Goal: Find specific page/section: Find specific page/section

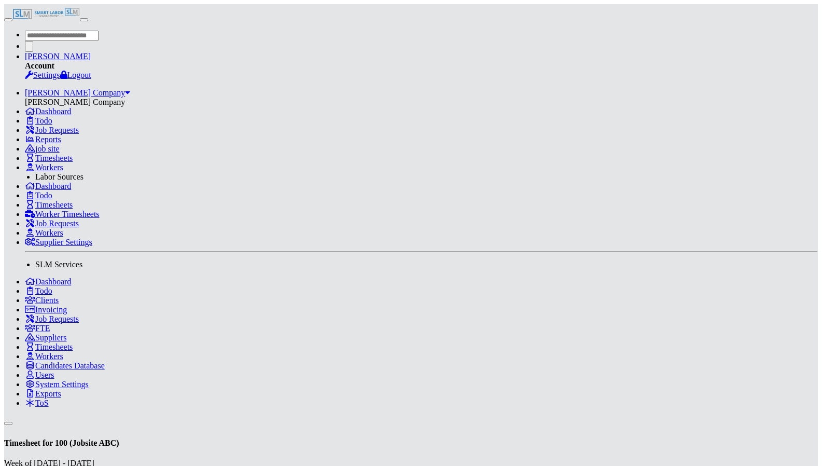
scroll to position [260, 0]
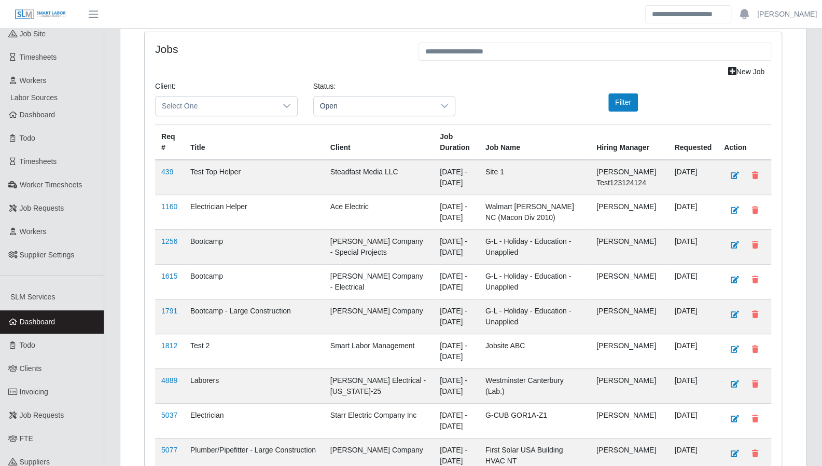
scroll to position [281, 0]
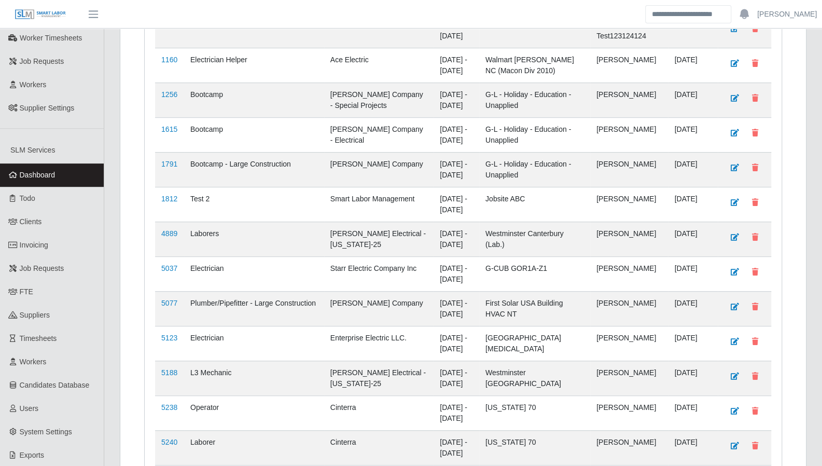
click at [24, 287] on span "FTE" at bounding box center [26, 291] width 13 height 8
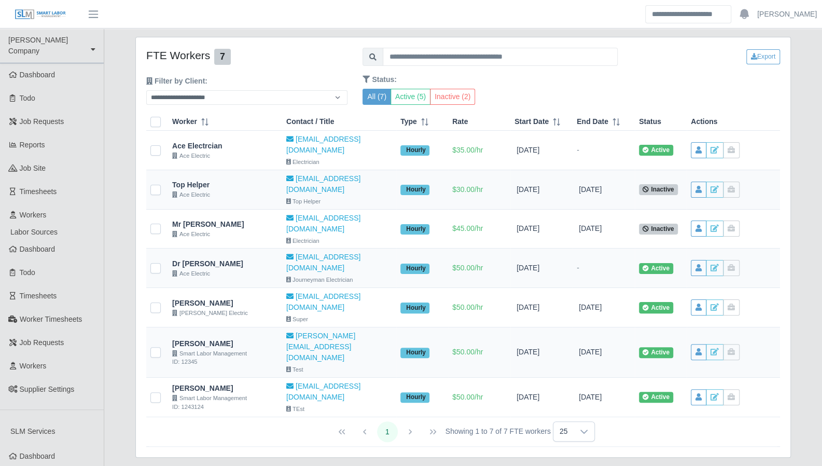
click at [30, 71] on link "Dashboard" at bounding box center [52, 74] width 104 height 23
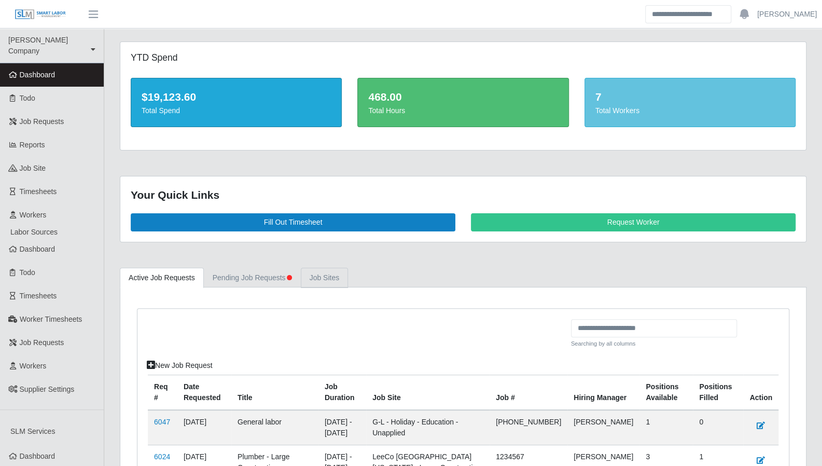
click at [330, 285] on link "job sites" at bounding box center [325, 278] width 48 height 20
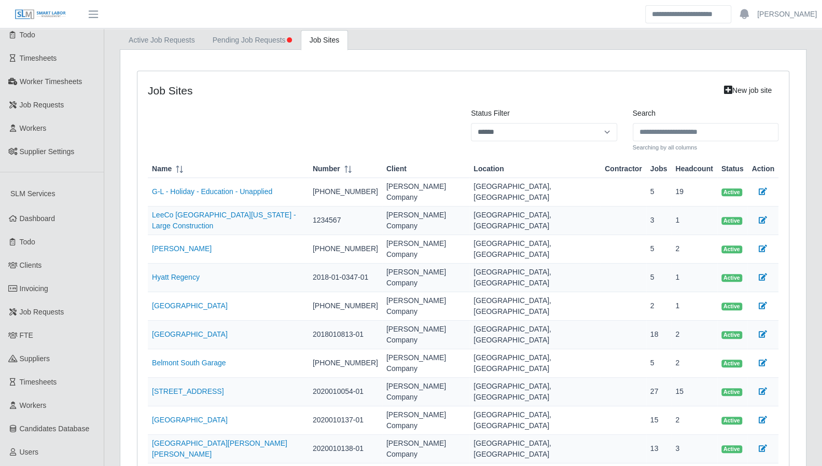
scroll to position [252, 0]
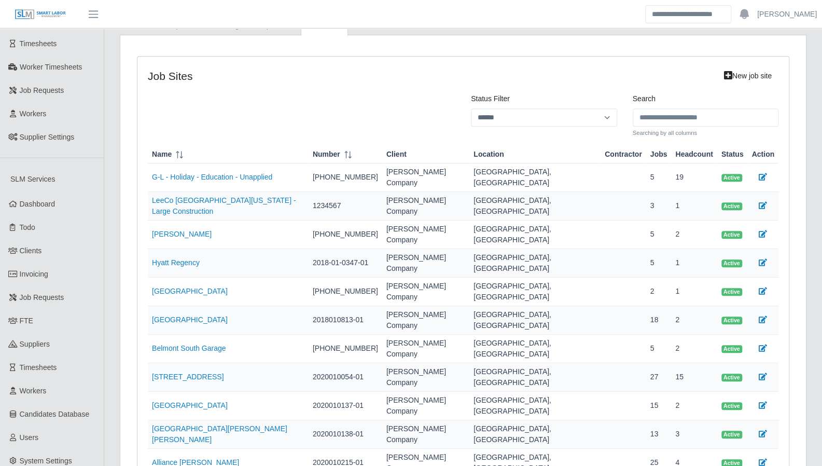
click at [167, 230] on link "Rose Park" at bounding box center [182, 234] width 60 height 8
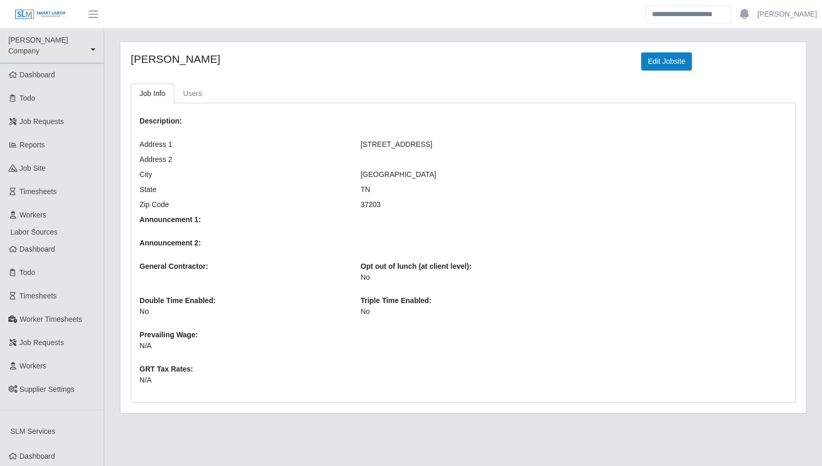
click at [37, 157] on link "job site" at bounding box center [52, 168] width 104 height 23
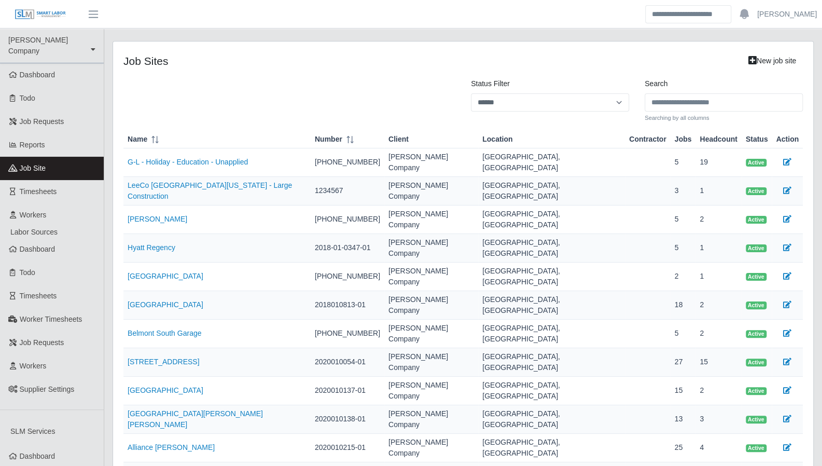
click at [160, 300] on link "Belmont Performing Arts Center" at bounding box center [166, 304] width 76 height 8
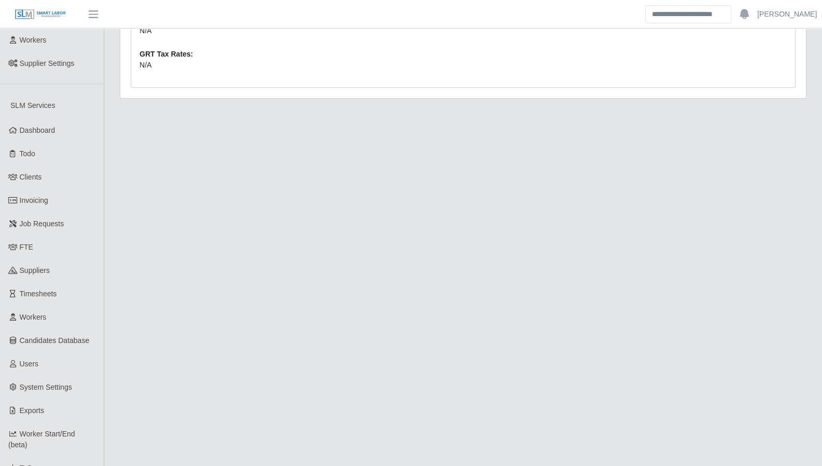
scroll to position [330, 0]
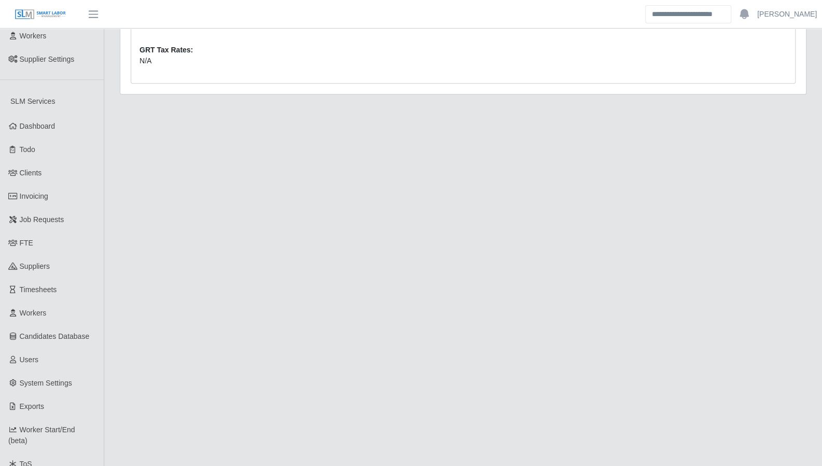
click at [32, 235] on link "FTE" at bounding box center [52, 242] width 104 height 23
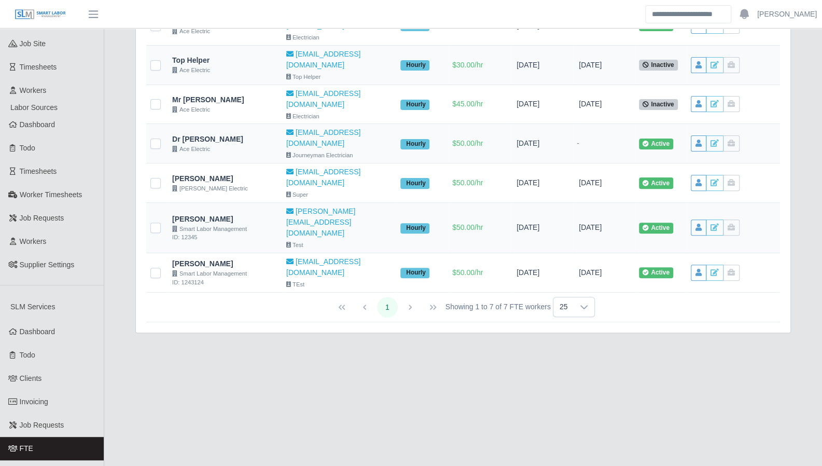
scroll to position [214, 0]
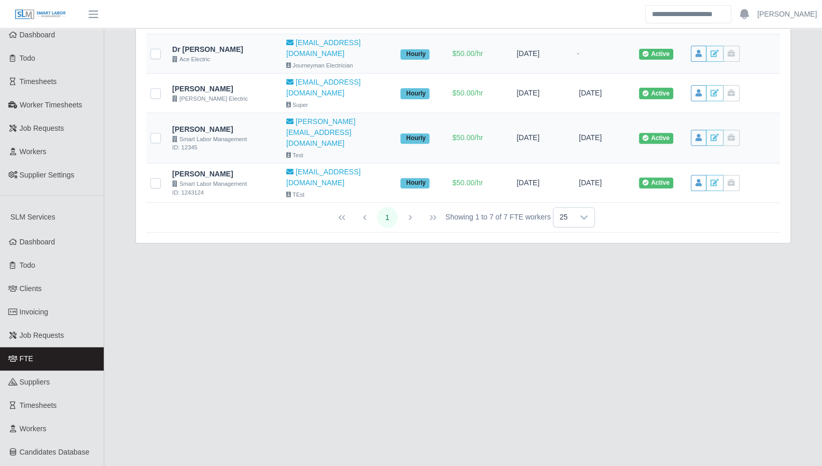
click at [46, 280] on link "Clients" at bounding box center [52, 288] width 104 height 23
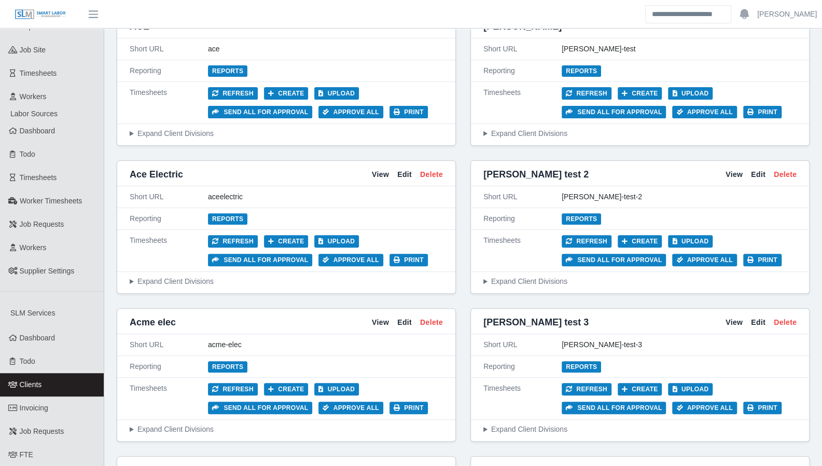
scroll to position [119, 0]
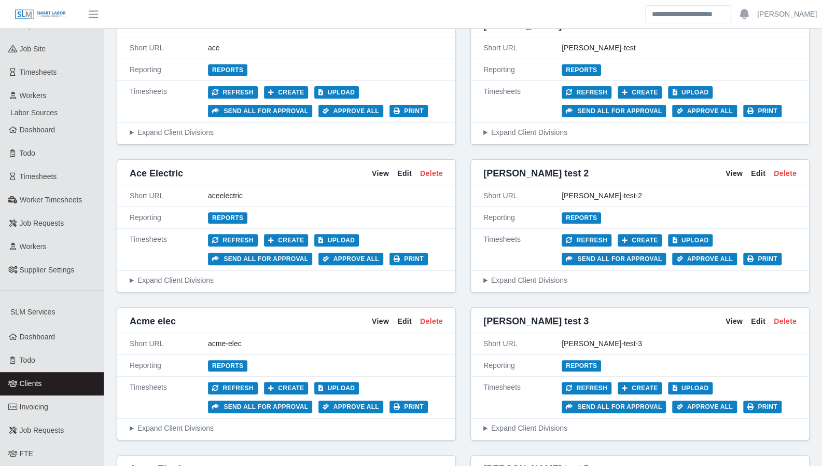
click at [382, 168] on link "View" at bounding box center [380, 173] width 17 height 11
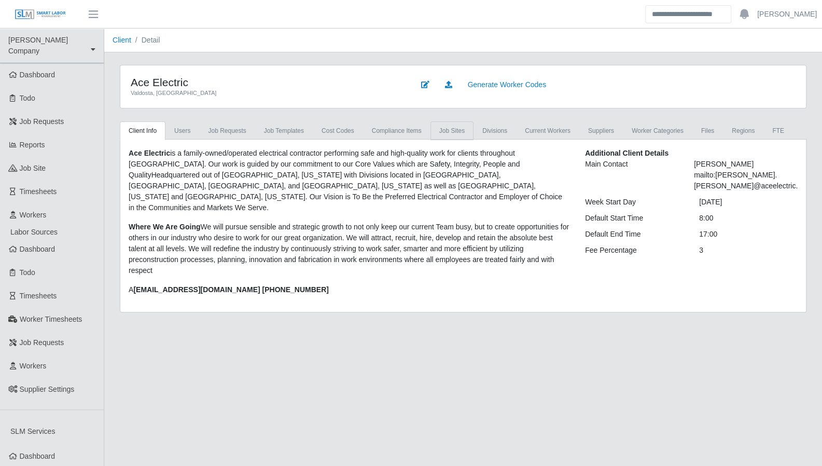
click at [439, 130] on link "job sites" at bounding box center [451, 130] width 43 height 19
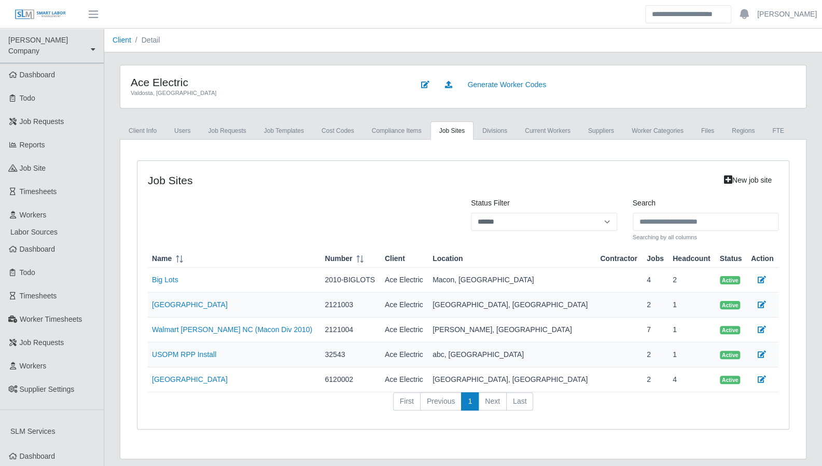
click at [249, 329] on link "Walmart Troutman NC (Macon Div 2010)" at bounding box center [232, 329] width 160 height 8
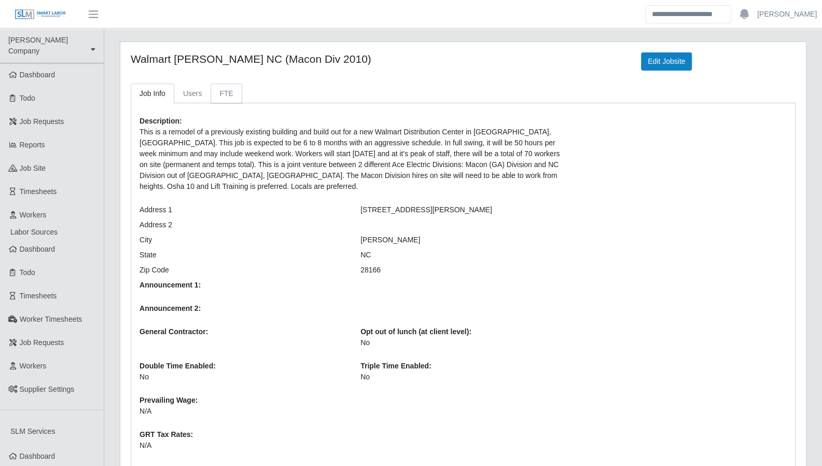
click at [230, 95] on link "FTE" at bounding box center [225, 93] width 31 height 20
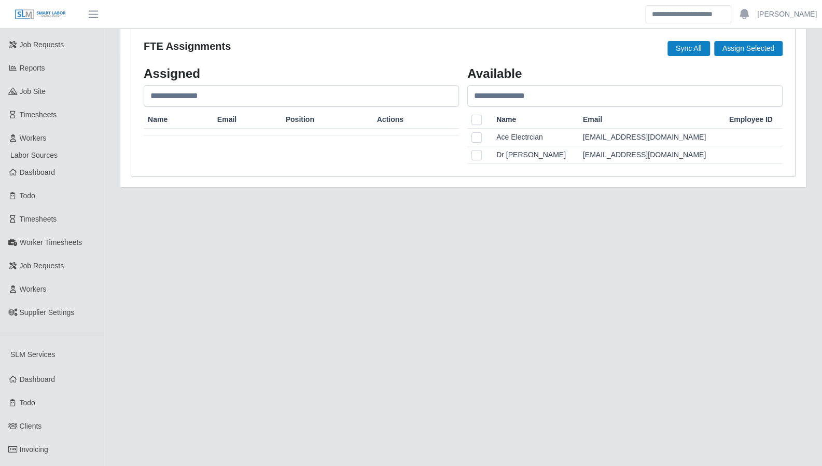
scroll to position [102, 0]
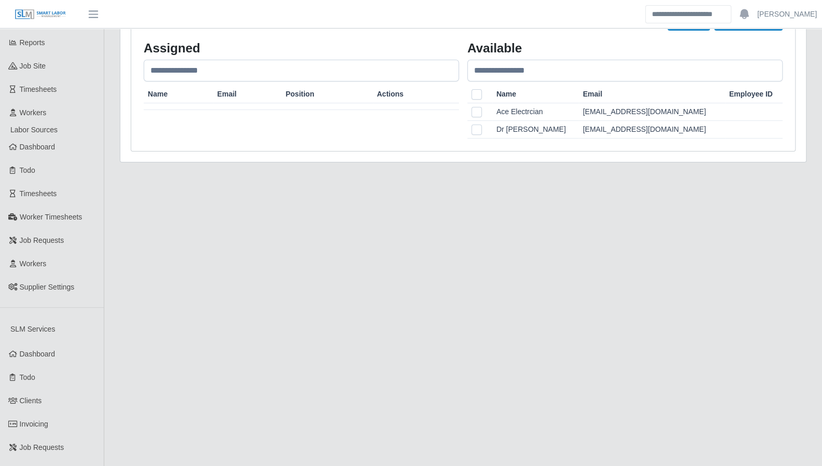
click at [35, 396] on span "Clients" at bounding box center [31, 400] width 22 height 8
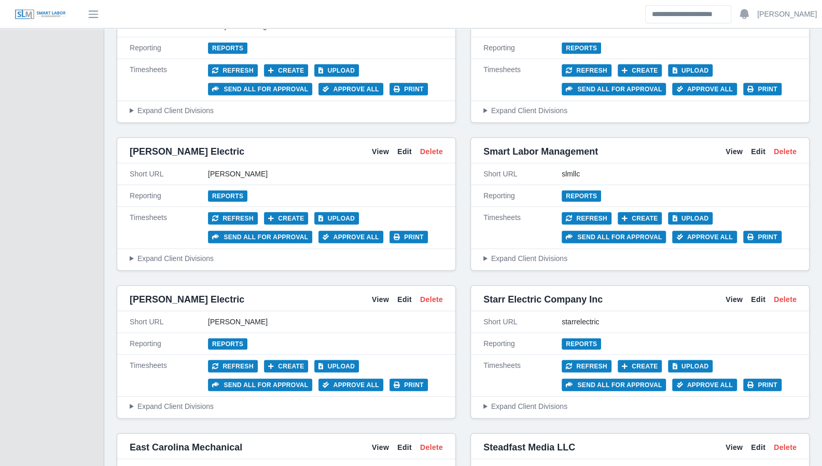
scroll to position [1620, 0]
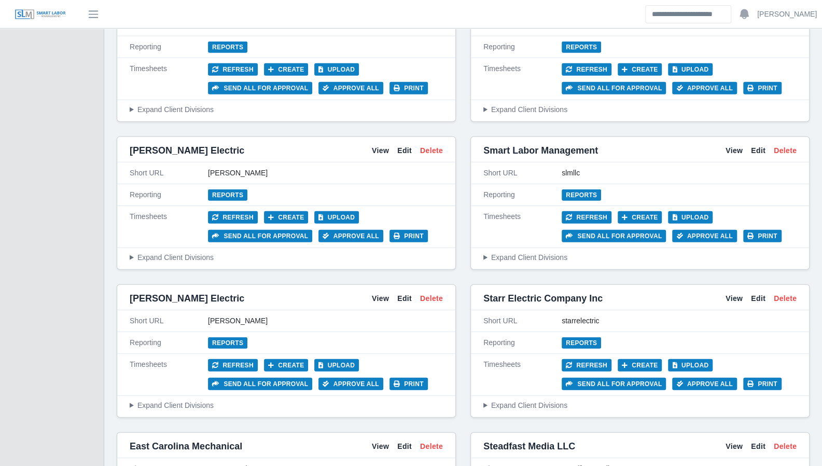
click at [734, 145] on link "View" at bounding box center [733, 150] width 17 height 11
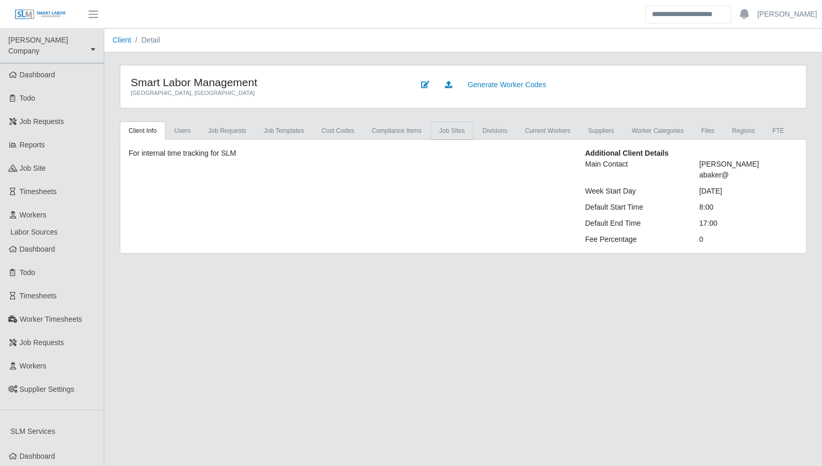
click at [439, 130] on link "job sites" at bounding box center [451, 130] width 43 height 19
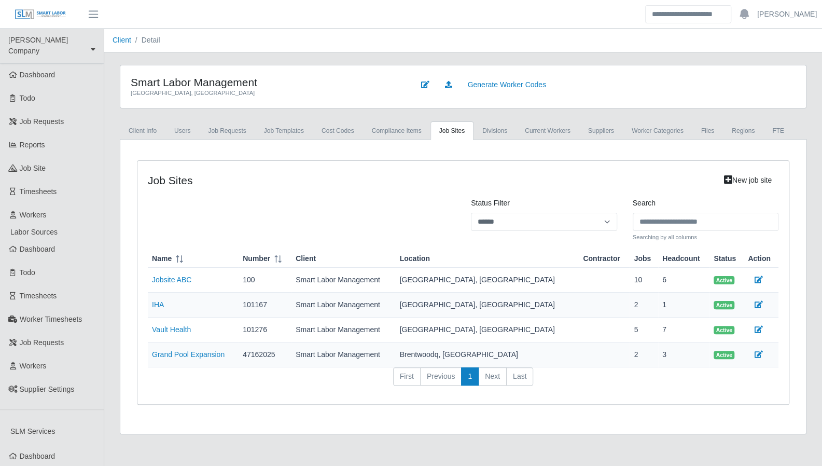
click at [176, 275] on link "Jobsite ABC" at bounding box center [171, 279] width 39 height 8
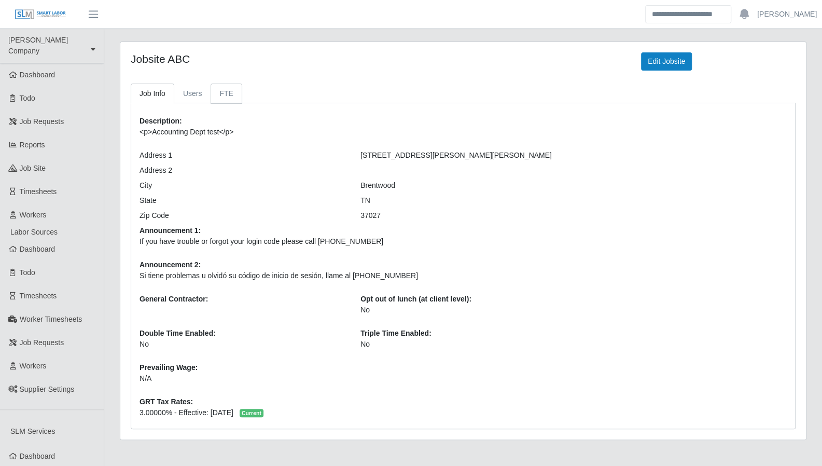
click at [227, 93] on link "FTE" at bounding box center [225, 93] width 31 height 20
click at [229, 82] on div "Jobsite ABC Edit Jobsite Job Info Users FTE Description: <p>Accounting Dept tes…" at bounding box center [462, 240] width 685 height 397
click at [229, 88] on link "FTE" at bounding box center [225, 93] width 31 height 20
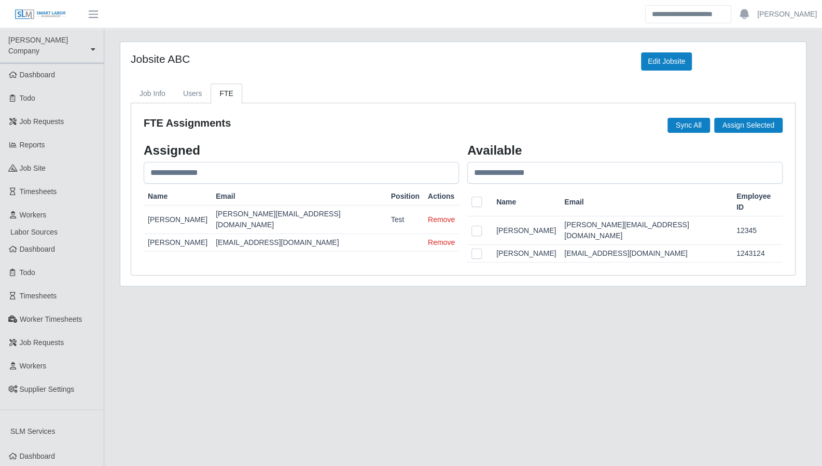
click at [518, 216] on td "Michael Anderson" at bounding box center [526, 230] width 68 height 29
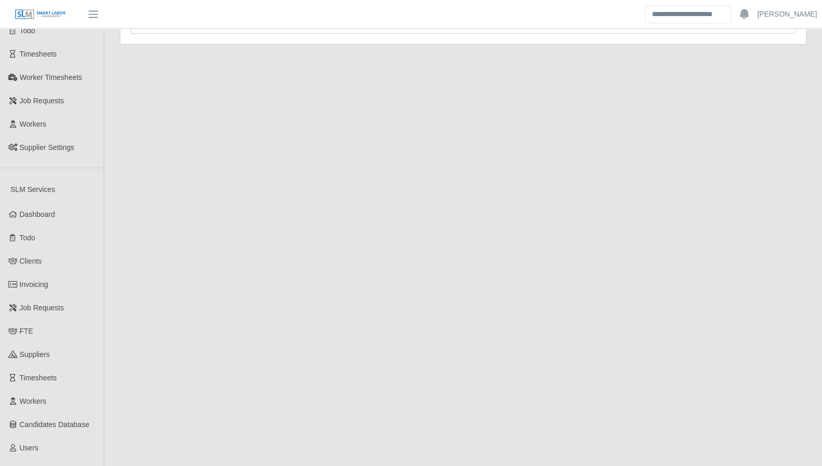
scroll to position [266, 0]
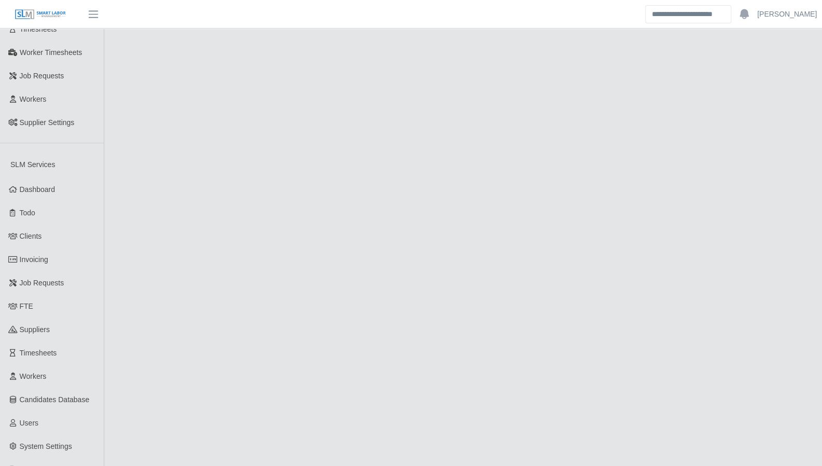
click at [30, 302] on span "FTE" at bounding box center [26, 306] width 13 height 8
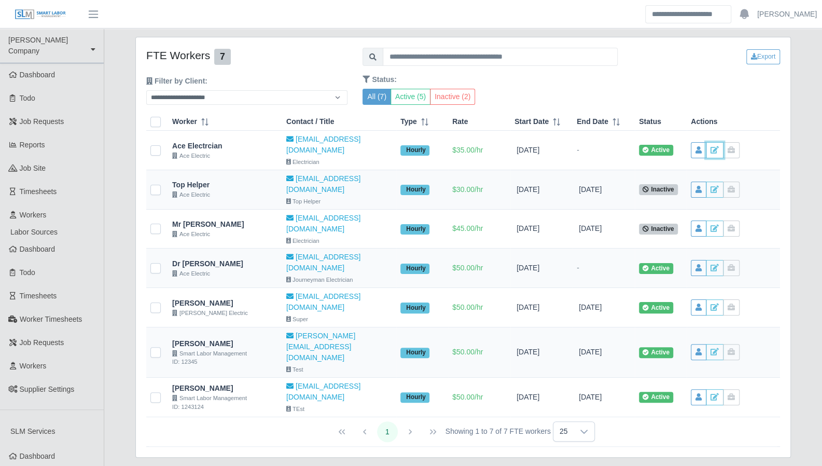
click at [711, 146] on icon at bounding box center [714, 149] width 8 height 7
